Goal: Register for event/course

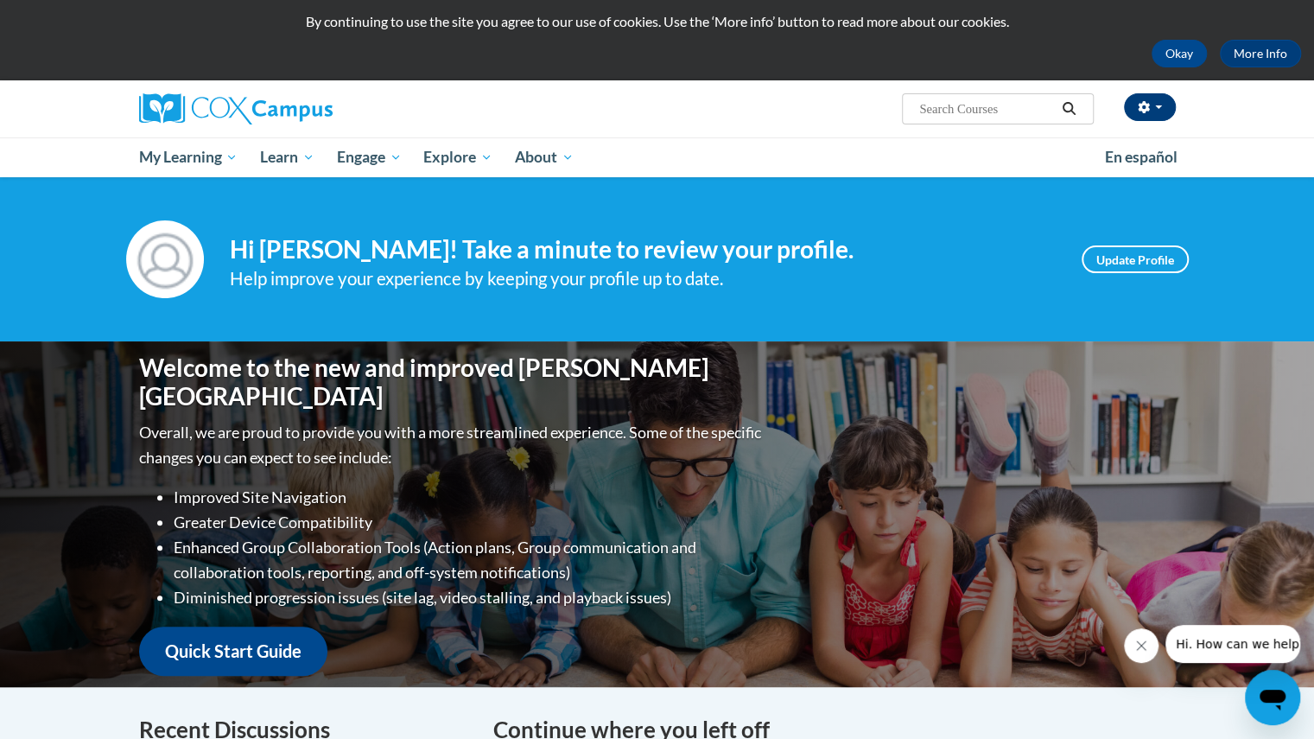
scroll to position [46, 0]
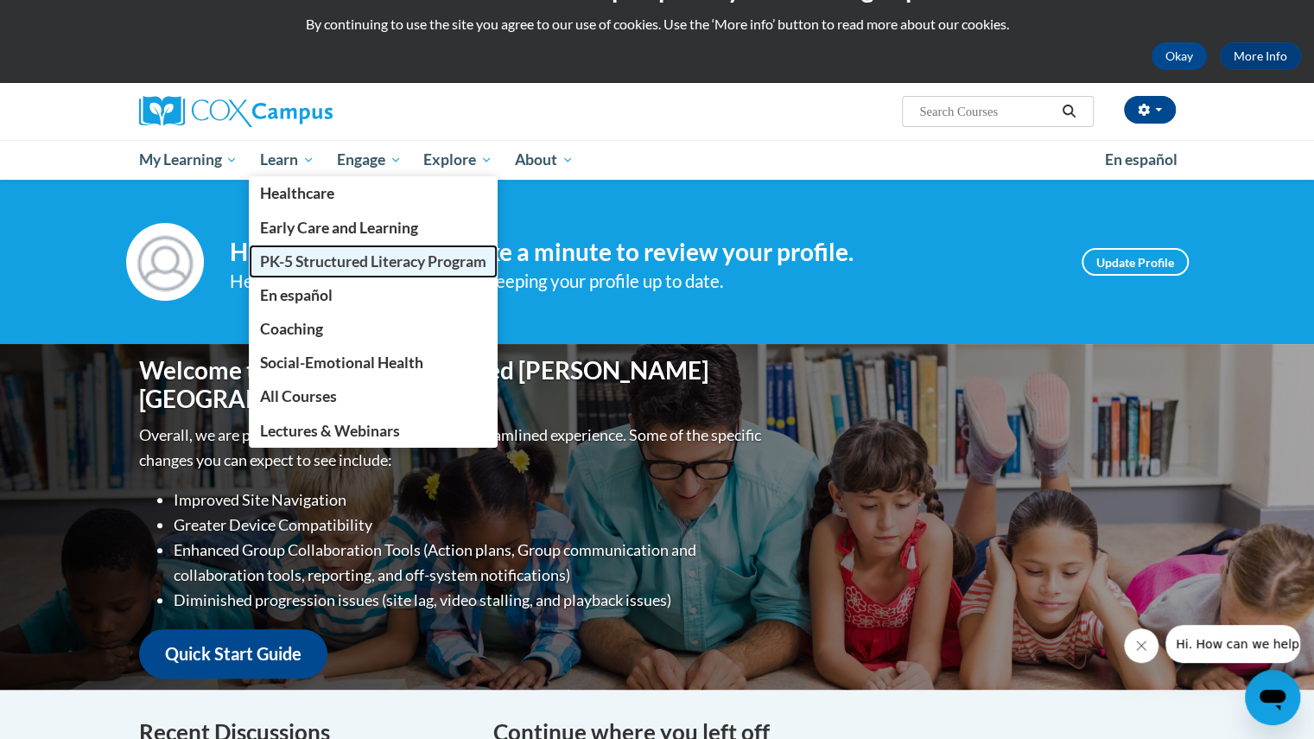
click at [327, 276] on link "PK-5 Structured Literacy Program" at bounding box center [373, 261] width 249 height 34
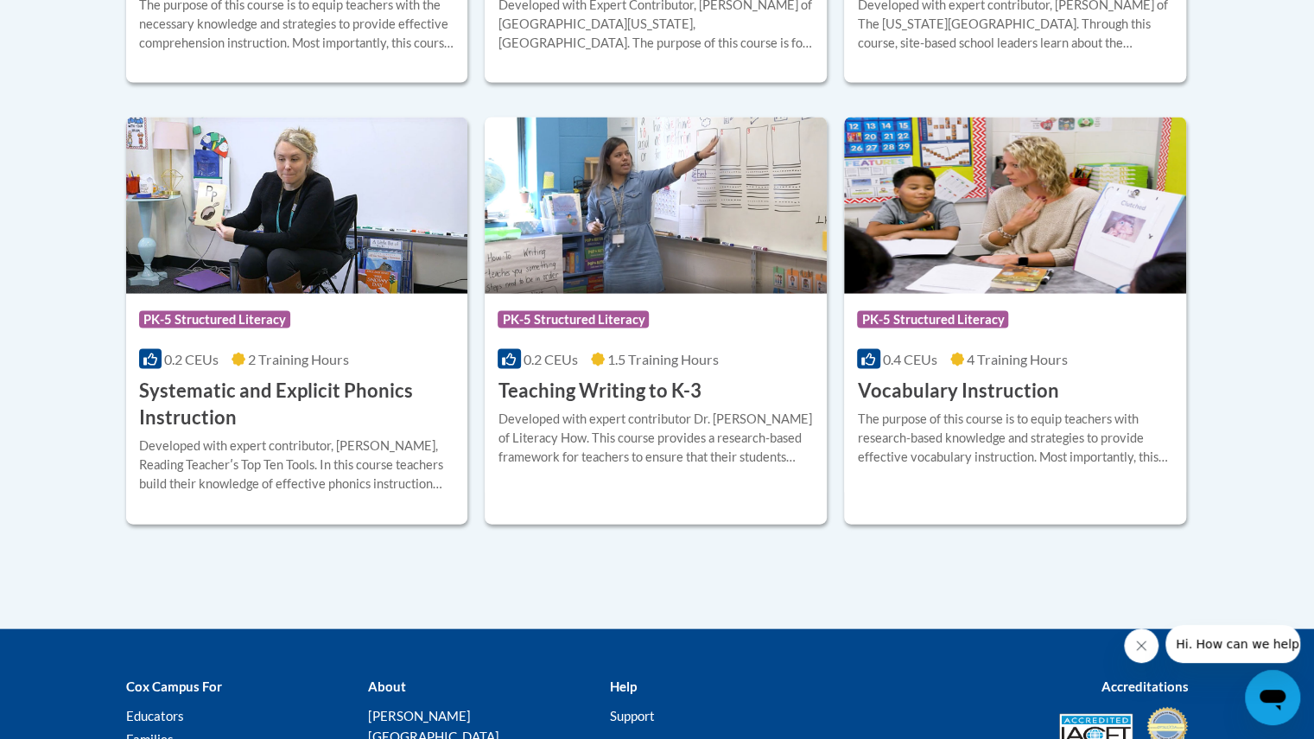
scroll to position [1973, 0]
click at [251, 315] on span "PK-5 Structured Literacy" at bounding box center [214, 320] width 151 height 17
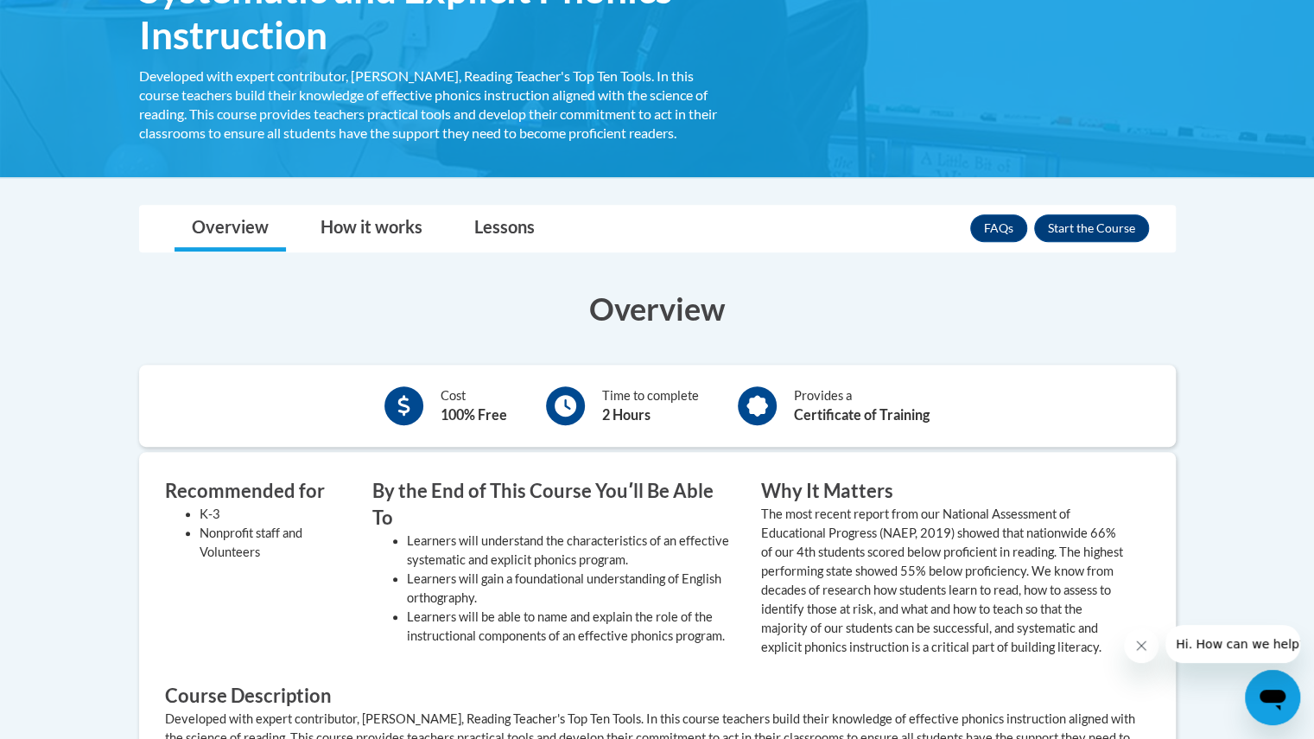
scroll to position [341, 0]
click at [1112, 227] on button "Enroll" at bounding box center [1091, 227] width 115 height 28
